Goal: Task Accomplishment & Management: Complete application form

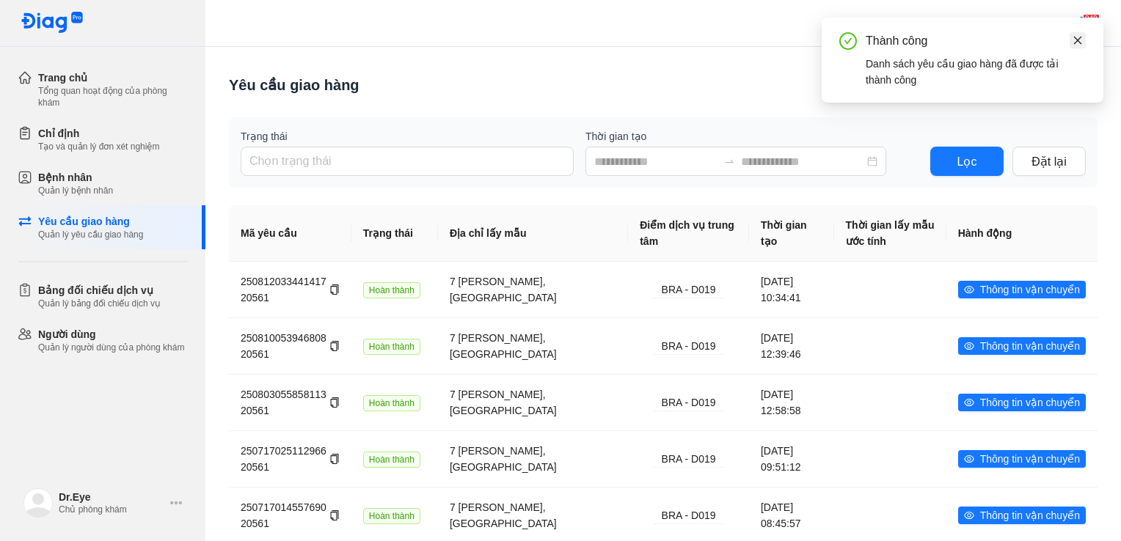
click at [1072, 40] on icon "close" at bounding box center [1077, 40] width 10 height 10
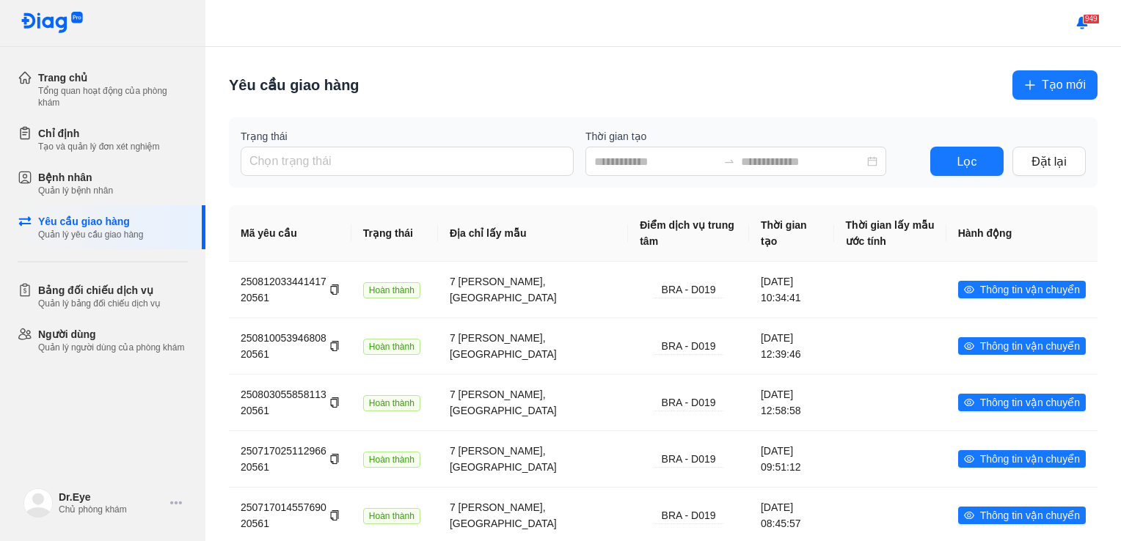
click at [1050, 78] on span "Tạo mới" at bounding box center [1063, 85] width 44 height 18
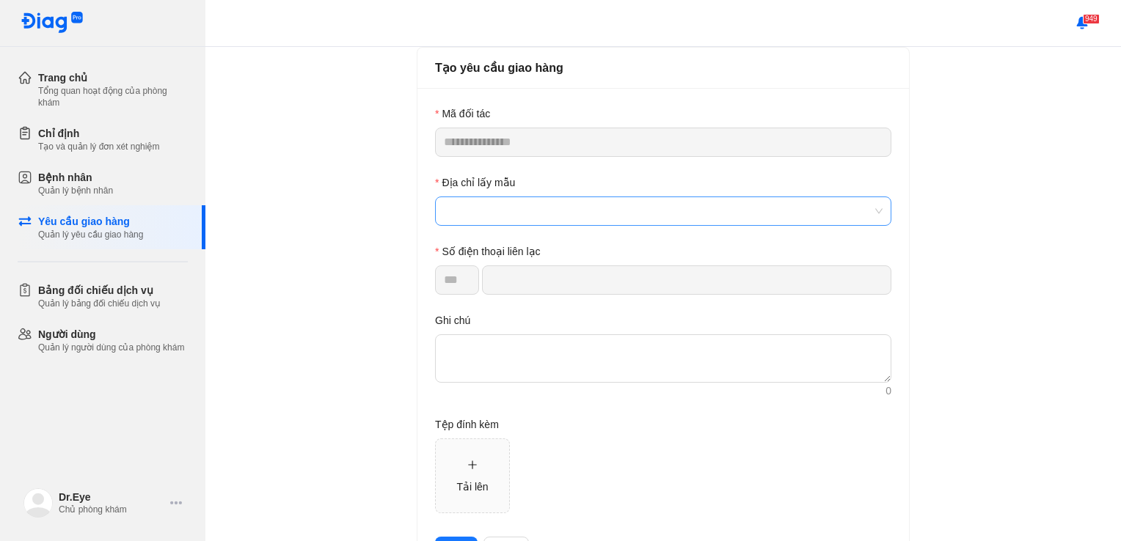
click at [615, 208] on span at bounding box center [663, 211] width 439 height 28
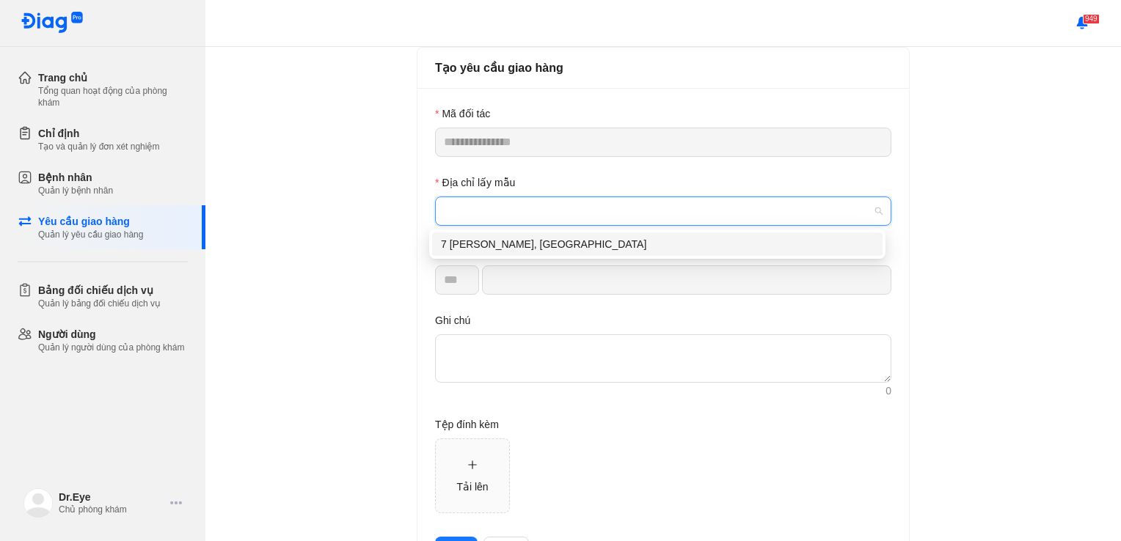
click at [571, 248] on div "7 [PERSON_NAME], [GEOGRAPHIC_DATA]" at bounding box center [657, 244] width 433 height 16
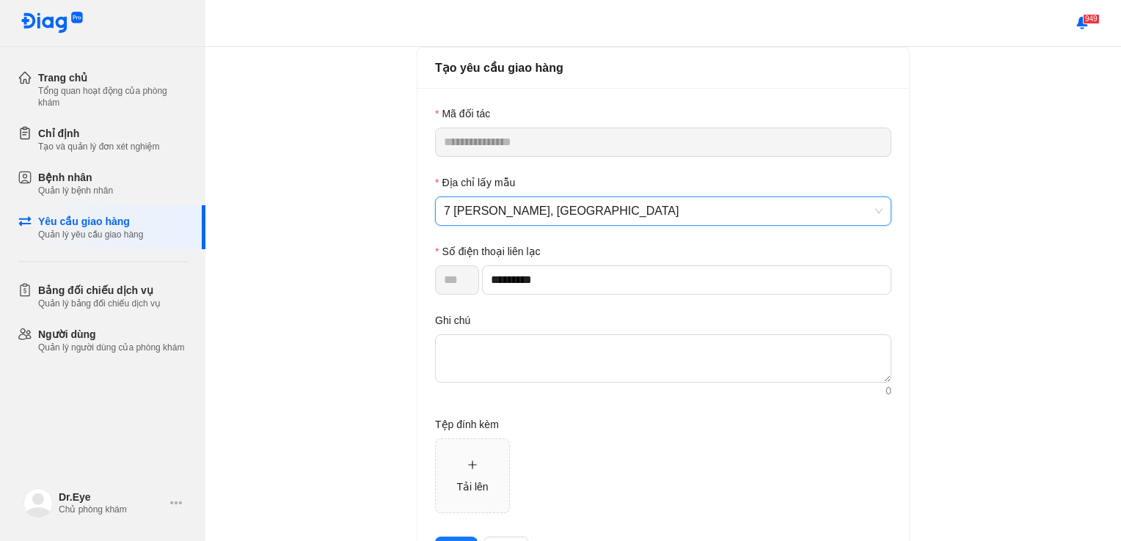
type input "*********"
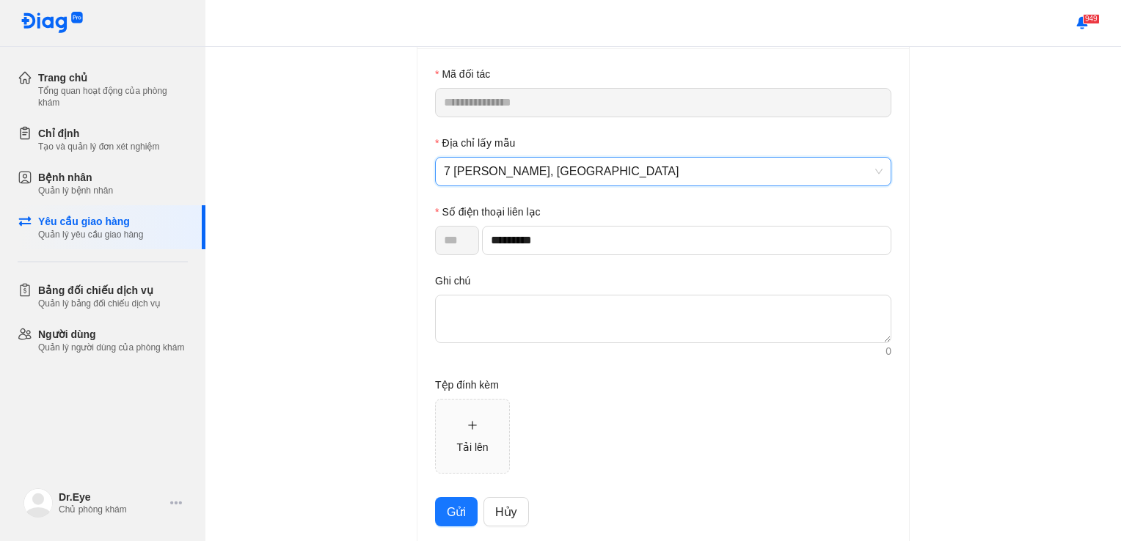
scroll to position [62, 0]
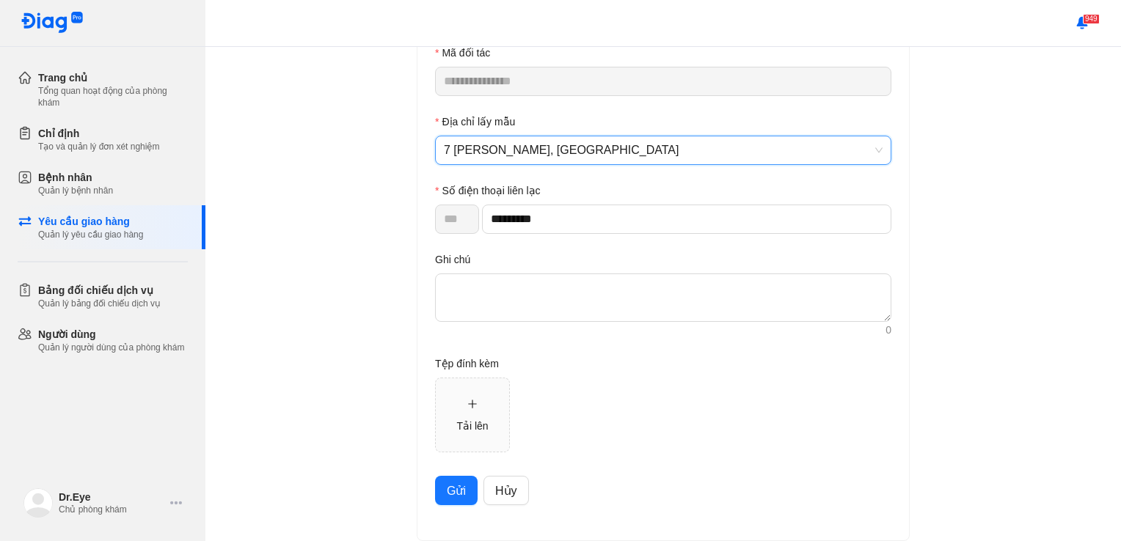
click at [437, 488] on button "Gửi" at bounding box center [456, 490] width 43 height 29
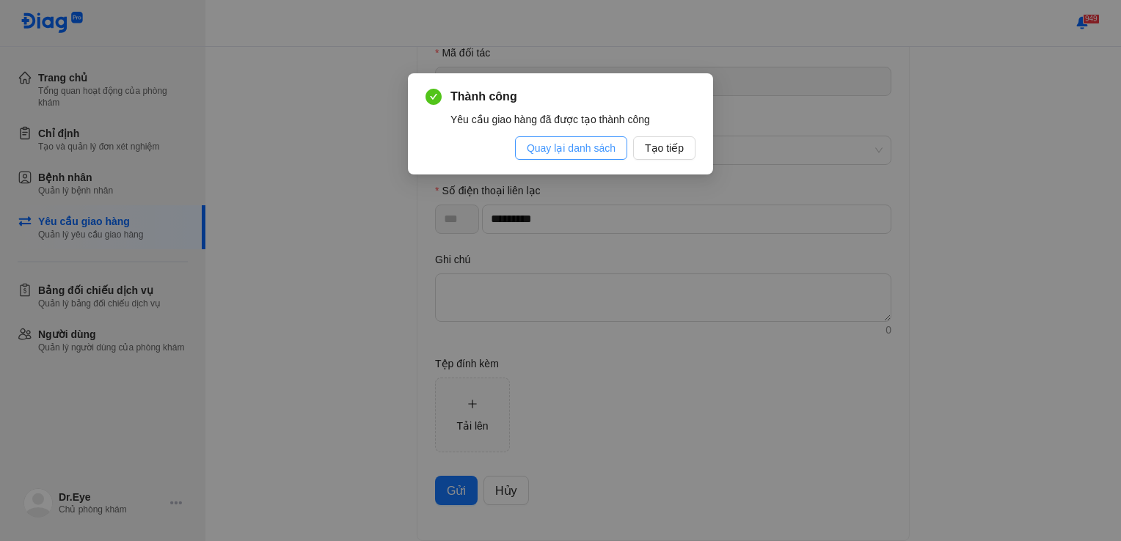
click at [624, 157] on button "Quay lại danh sách" at bounding box center [571, 147] width 112 height 23
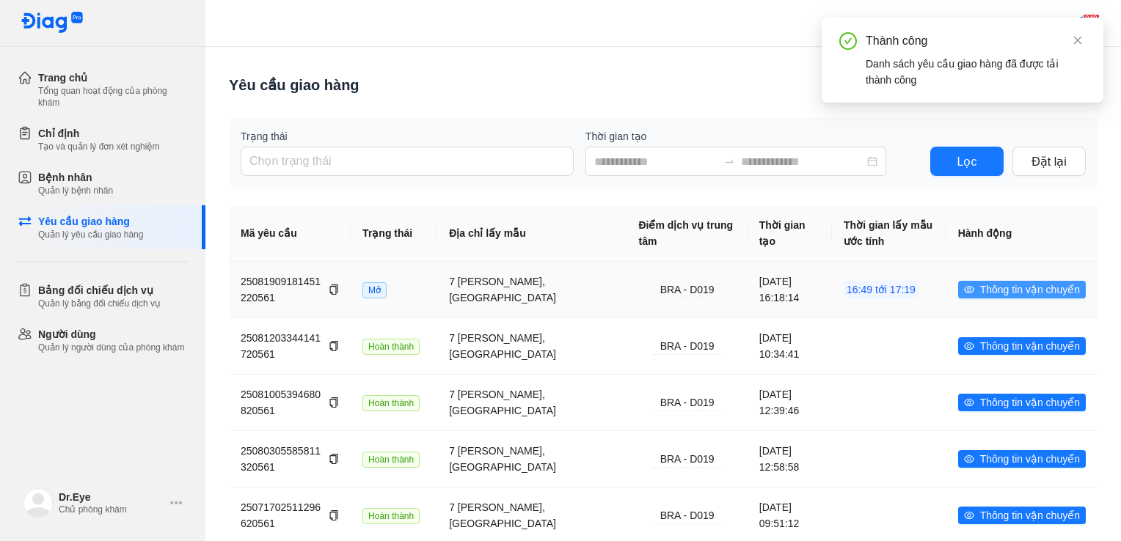
click at [1002, 288] on span "Thông tin vận chuyển" at bounding box center [1030, 290] width 100 height 16
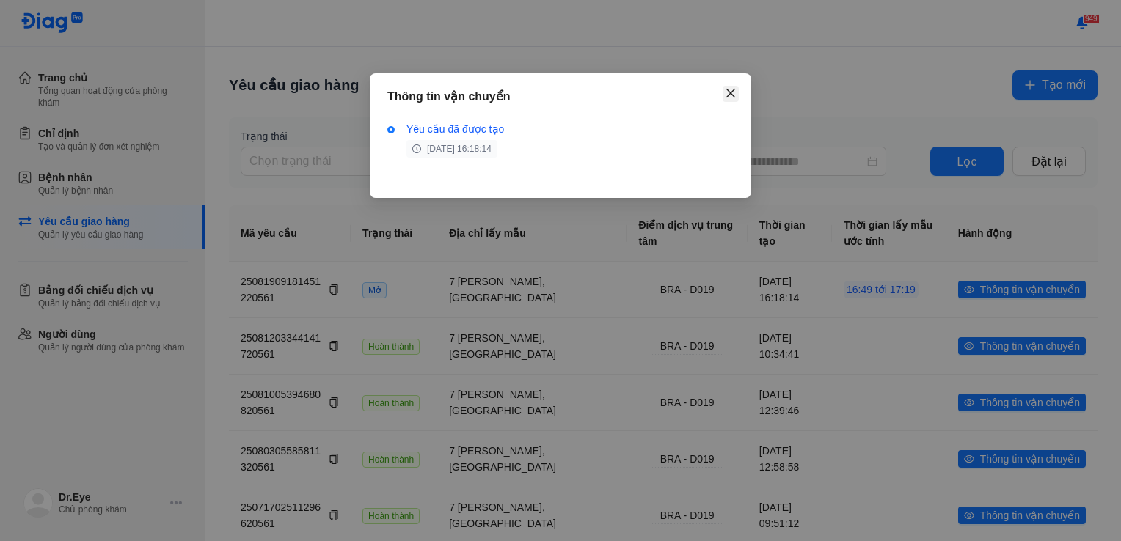
click at [732, 92] on icon "close" at bounding box center [730, 93] width 9 height 9
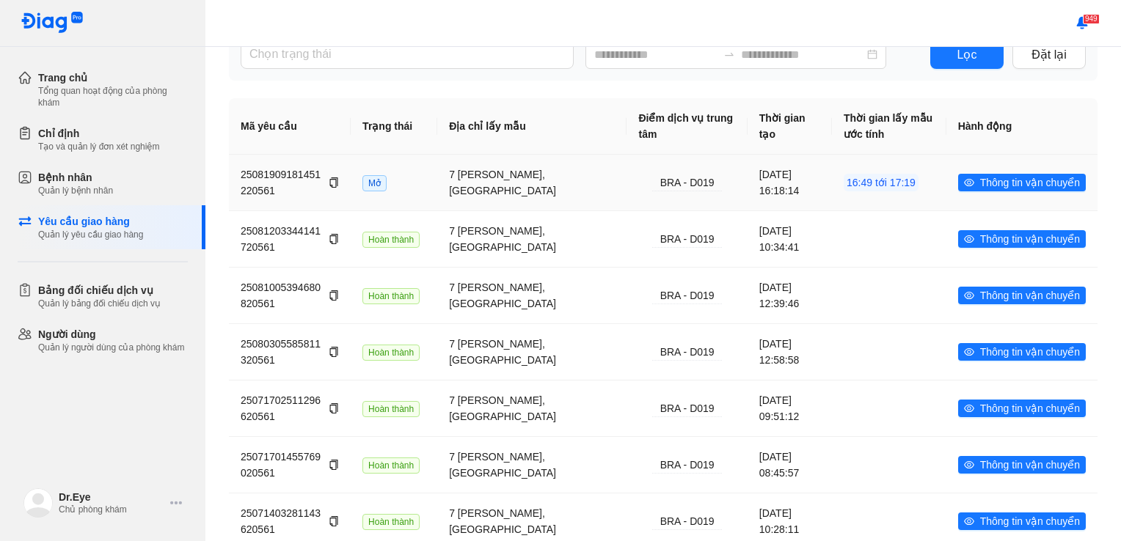
scroll to position [73, 0]
